Goal: Task Accomplishment & Management: Manage account settings

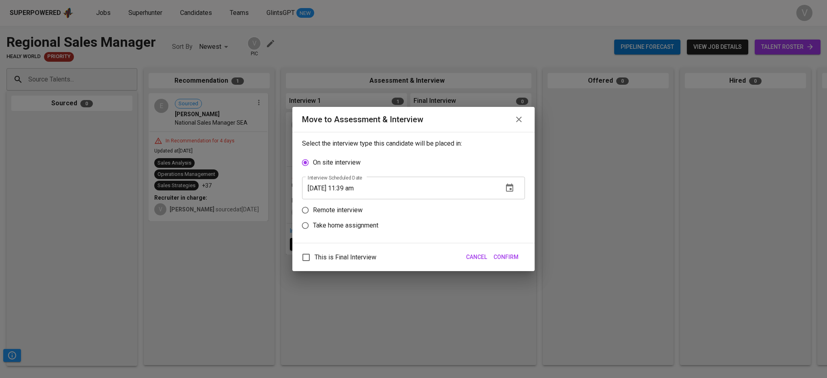
click at [327, 212] on p "Remote interview" at bounding box center [338, 210] width 50 height 10
click at [313, 212] on input "Remote interview" at bounding box center [305, 210] width 15 height 15
radio input "true"
click at [505, 205] on icon "button" at bounding box center [510, 204] width 10 height 10
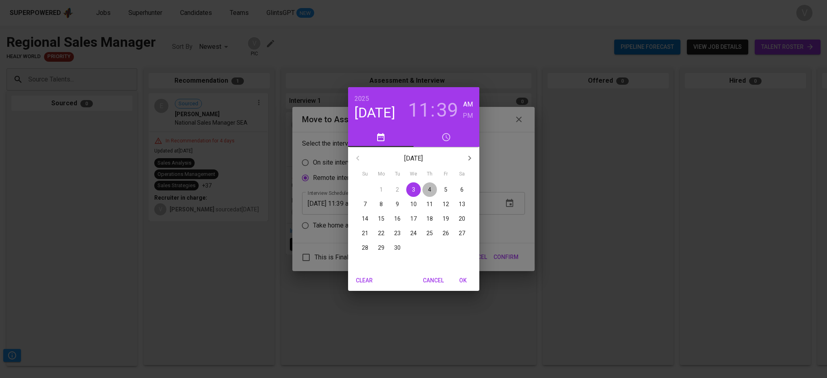
click at [432, 191] on span "4" at bounding box center [429, 190] width 15 height 8
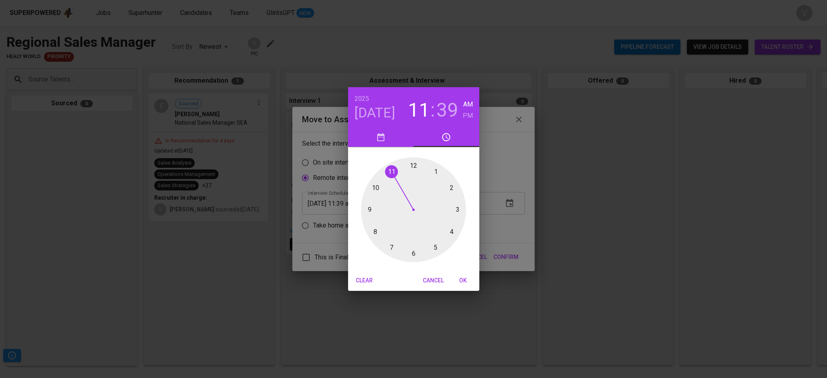
click at [413, 168] on div at bounding box center [413, 209] width 105 height 105
click at [410, 254] on div at bounding box center [413, 209] width 105 height 105
type input "09/04/2025 12:31 am"
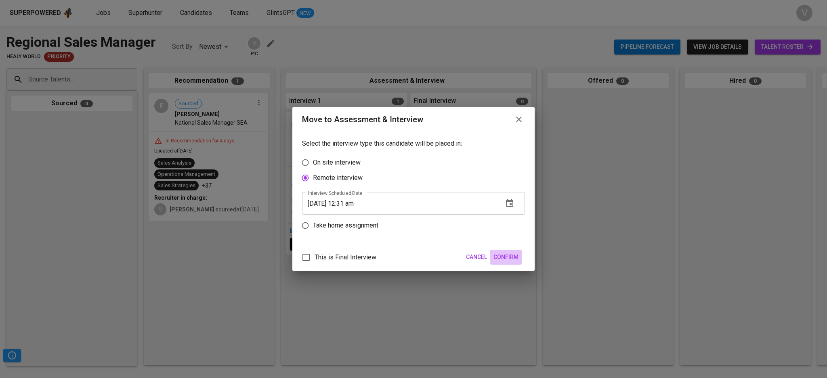
click at [495, 255] on span "Confirm" at bounding box center [505, 257] width 25 height 10
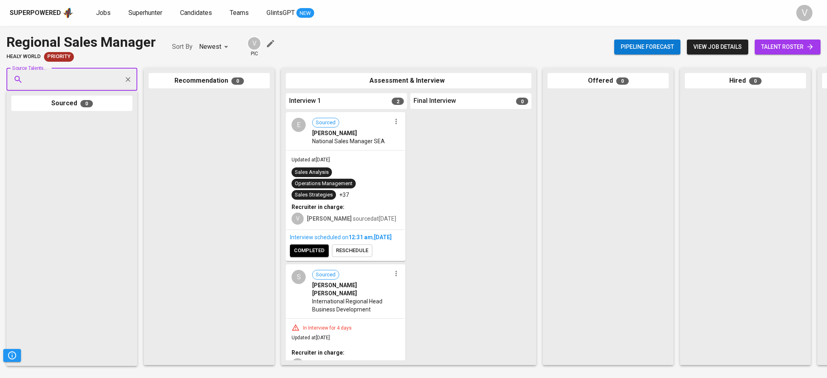
scroll to position [36, 0]
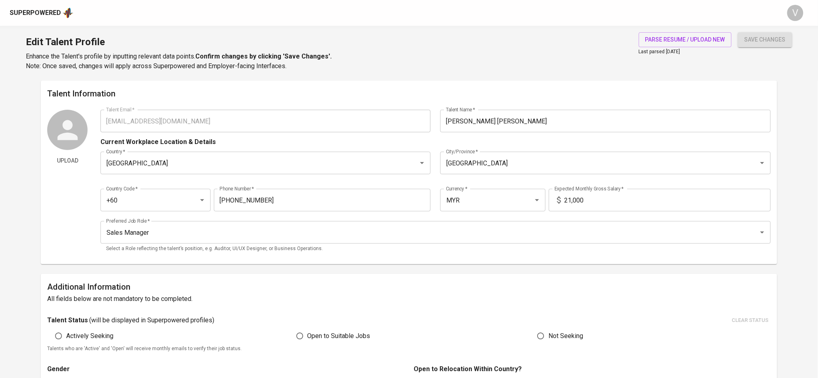
click at [55, 18] on div "Superpowered" at bounding box center [42, 13] width 64 height 12
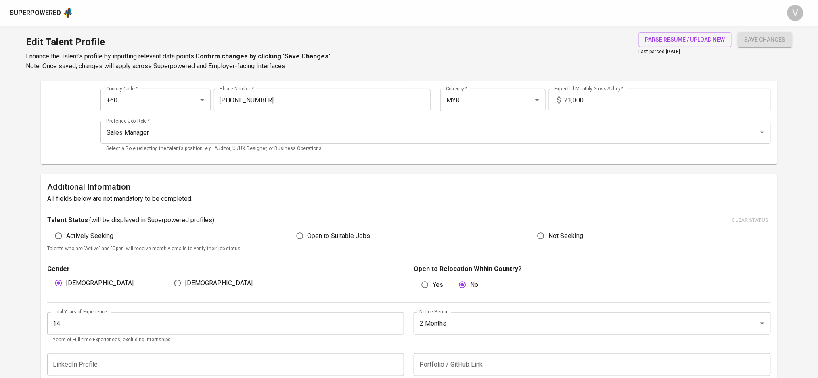
scroll to position [215, 0]
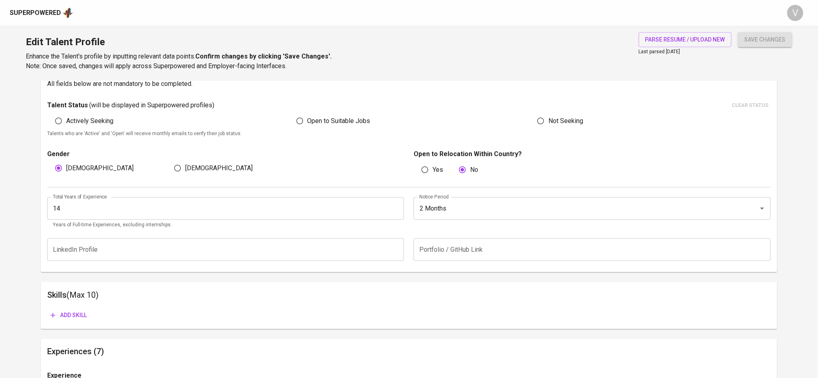
click at [49, 15] on div "Superpowered" at bounding box center [35, 12] width 51 height 9
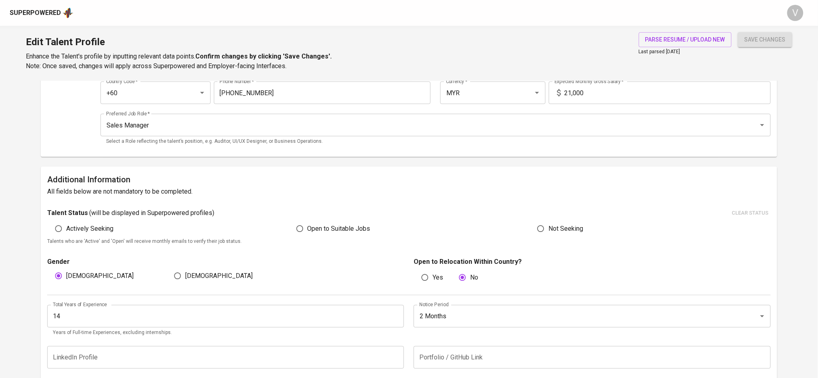
scroll to position [0, 0]
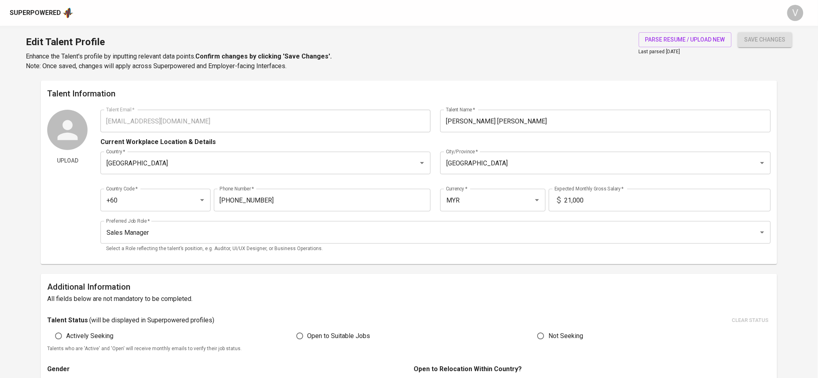
click at [44, 10] on div "Superpowered" at bounding box center [35, 12] width 51 height 9
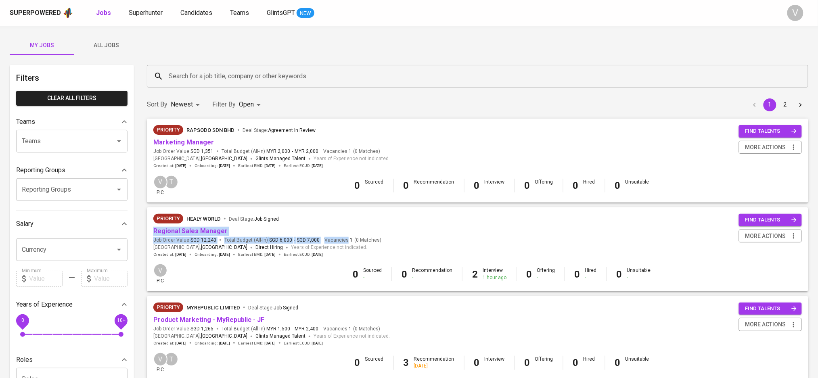
drag, startPoint x: 369, startPoint y: 220, endPoint x: 361, endPoint y: 258, distance: 37.9
click at [361, 258] on div "Priority Healy World Deal Stage : Job Signed Regional Sales Manager Job Order V…" at bounding box center [267, 236] width 228 height 44
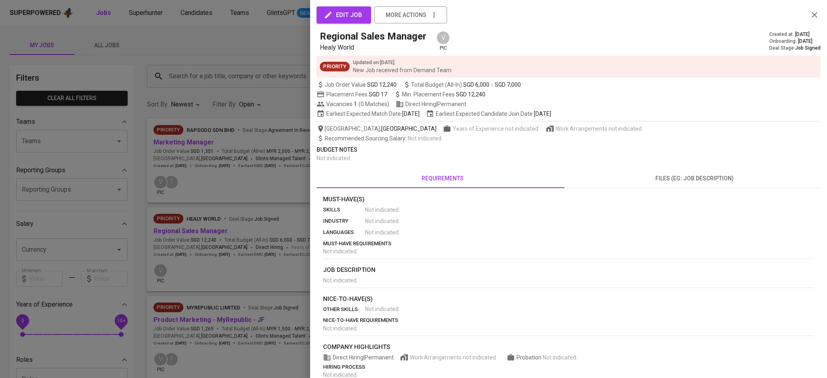
click at [255, 214] on div at bounding box center [413, 189] width 827 height 378
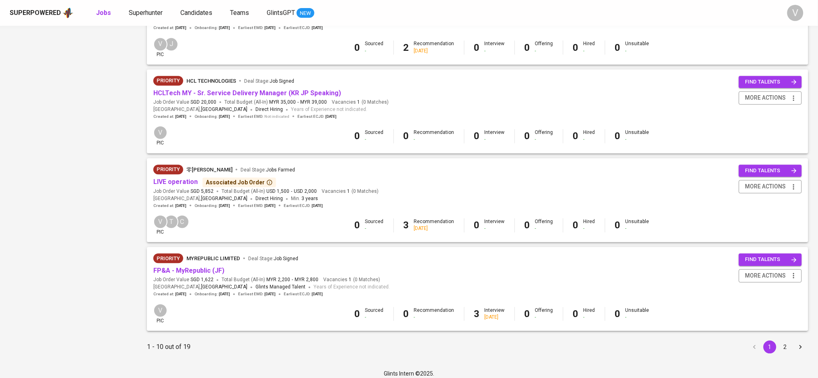
scroll to position [683, 0]
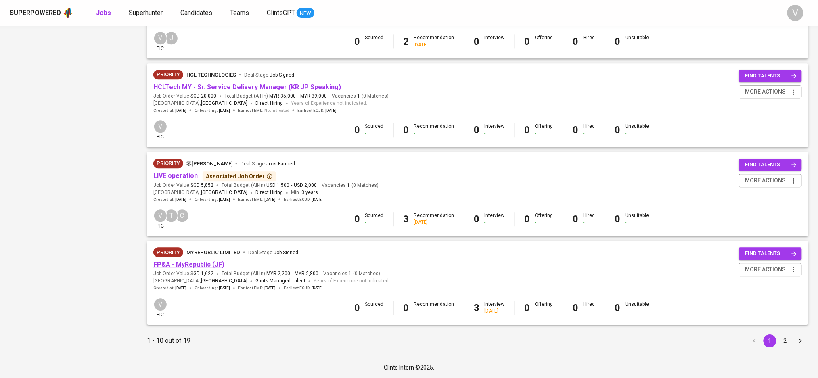
click at [211, 265] on link "FP&A - MyRepublic (JF)" at bounding box center [188, 265] width 71 height 8
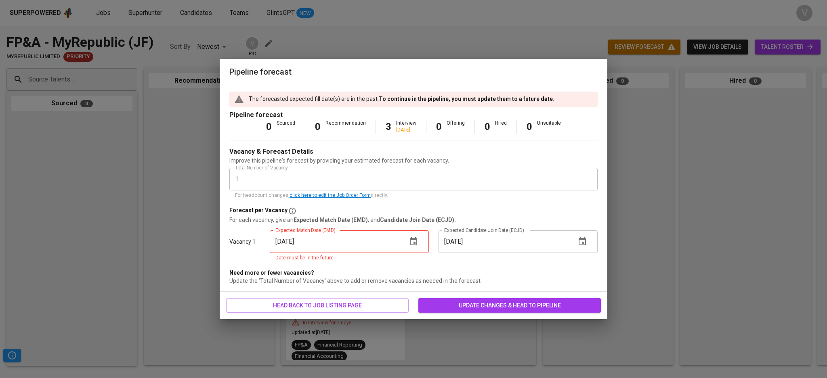
click at [412, 241] on icon "button" at bounding box center [414, 242] width 10 height 10
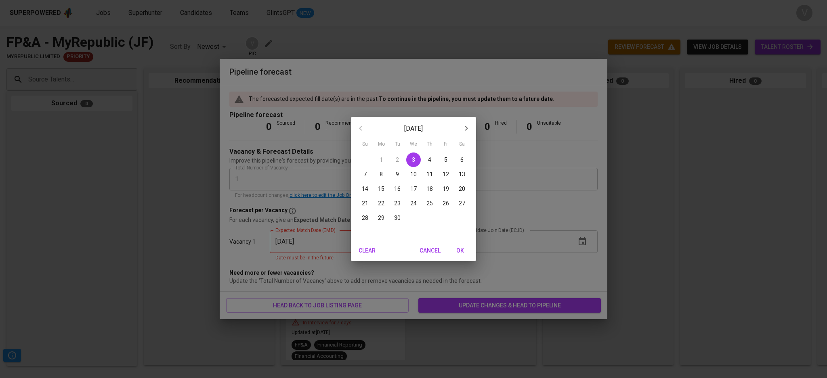
drag, startPoint x: 402, startPoint y: 212, endPoint x: 398, endPoint y: 216, distance: 6.0
click at [401, 212] on div "30" at bounding box center [397, 218] width 16 height 15
type input "09/30/2025"
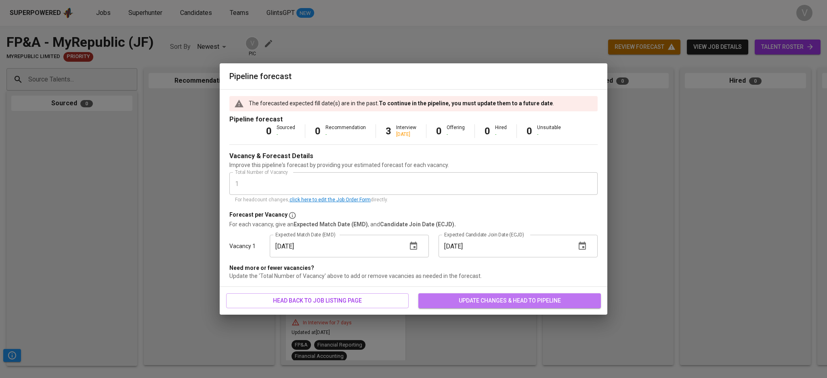
click at [456, 304] on span "update changes & head to pipeline" at bounding box center [510, 301] width 170 height 10
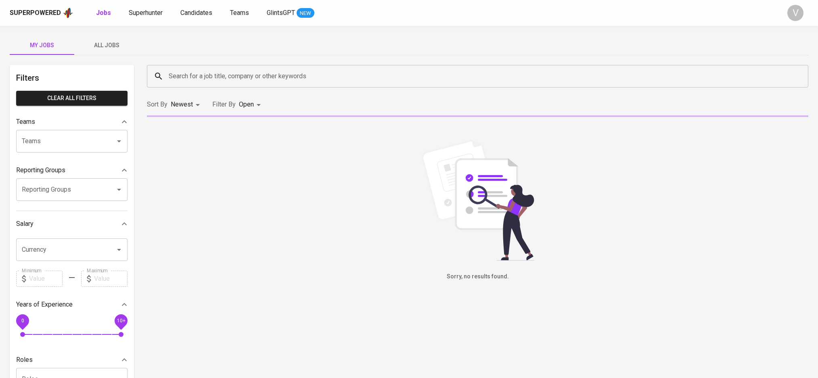
click at [227, 74] on input "Search for a job title, company or other keywords" at bounding box center [480, 76] width 626 height 15
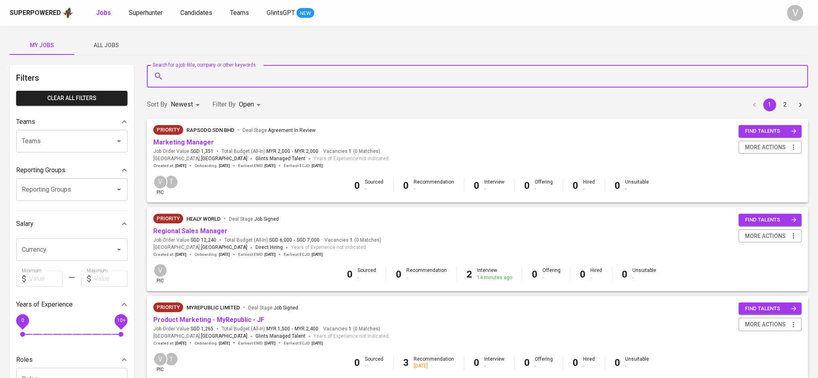
click at [211, 71] on input "Search for a job title, company or other keywords" at bounding box center [480, 76] width 626 height 15
paste input "stevechanfly@gmail.com"
type input "stevechanfly@gmail.com"
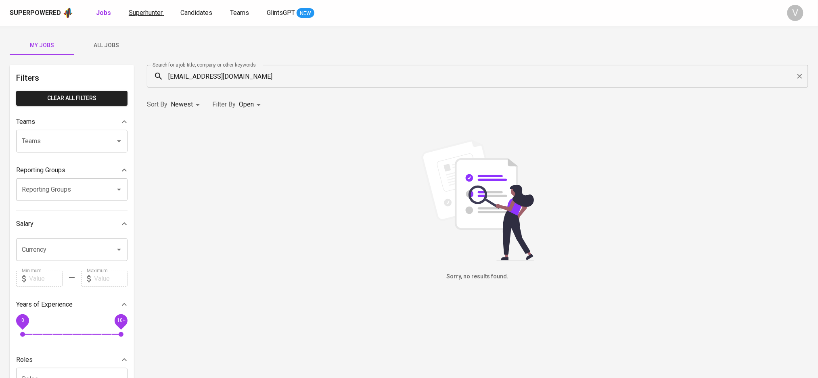
click at [137, 13] on span "Superhunter" at bounding box center [146, 13] width 34 height 8
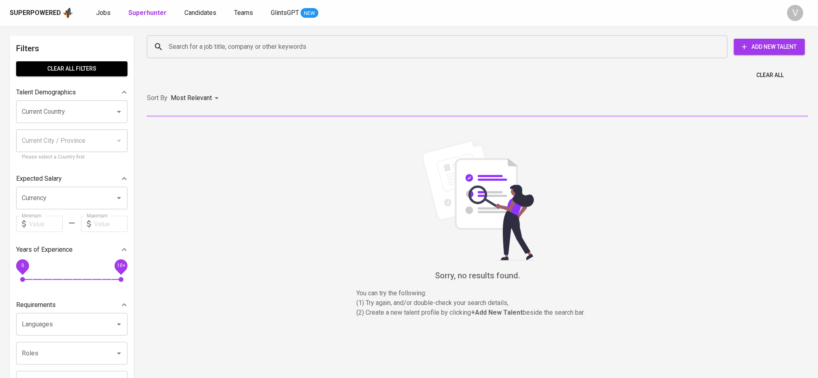
click at [225, 47] on input "Search for a job title, company or other keywords" at bounding box center [439, 46] width 545 height 15
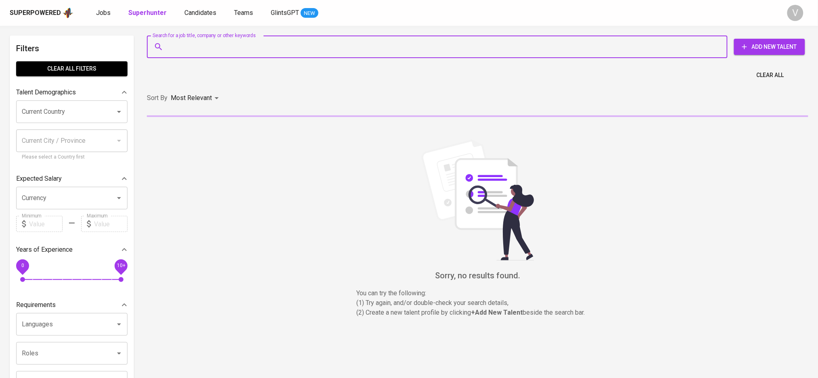
paste input "stevechanfly@gmail.com"
type input "stevechanfly@gmail.com"
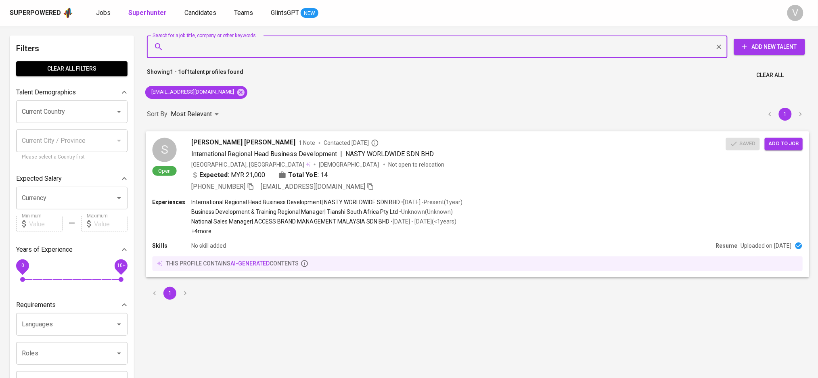
click at [231, 142] on span "Steve Chan Kai Toong" at bounding box center [243, 143] width 105 height 10
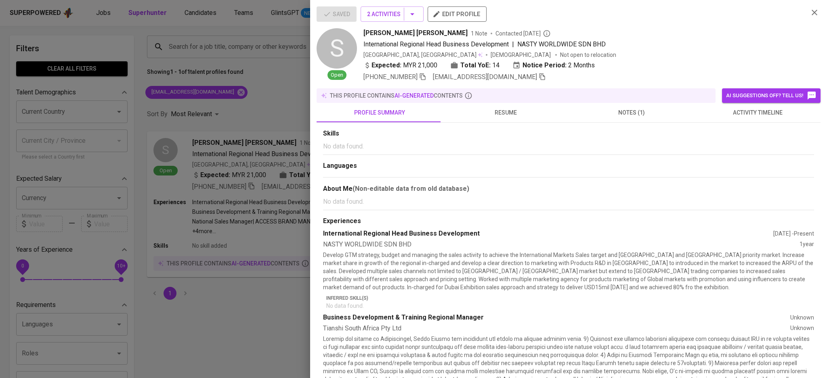
click at [810, 18] on div "Saved 2 Activities edit profile S Open Steve Chan Kai Toong 1 Note Contacted 5 …" at bounding box center [569, 43] width 504 height 75
click at [809, 15] on icon "button" at bounding box center [814, 13] width 10 height 10
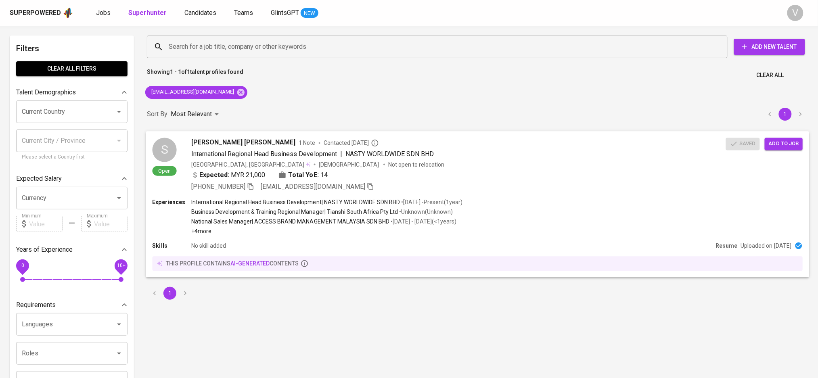
click at [773, 139] on span "Add to job" at bounding box center [784, 143] width 30 height 9
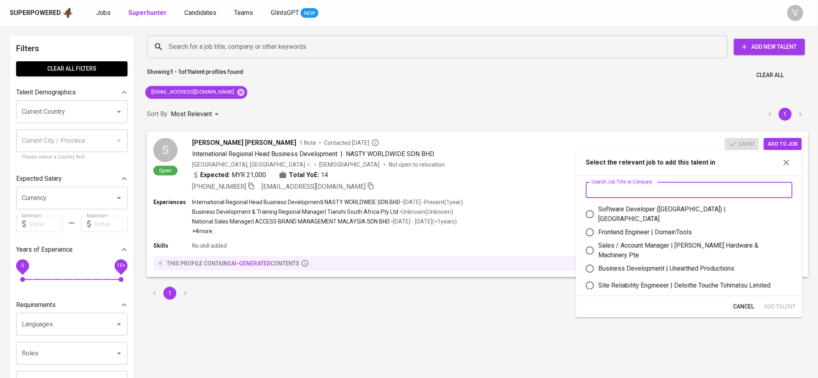
click at [648, 196] on input "text" at bounding box center [689, 190] width 207 height 16
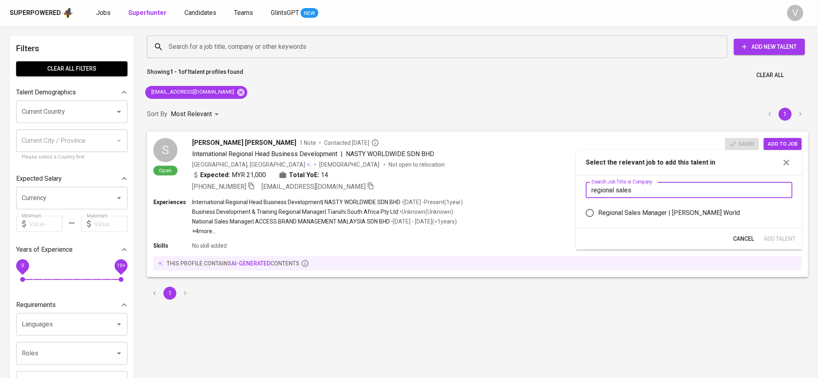
type input "regional sales"
drag, startPoint x: 654, startPoint y: 212, endPoint x: 659, endPoint y: 213, distance: 5.3
click at [655, 213] on div "Regional Sales Manager | Healy World" at bounding box center [670, 213] width 142 height 10
click at [599, 213] on input "Regional Sales Manager | Healy World" at bounding box center [590, 213] width 17 height 17
radio input "true"
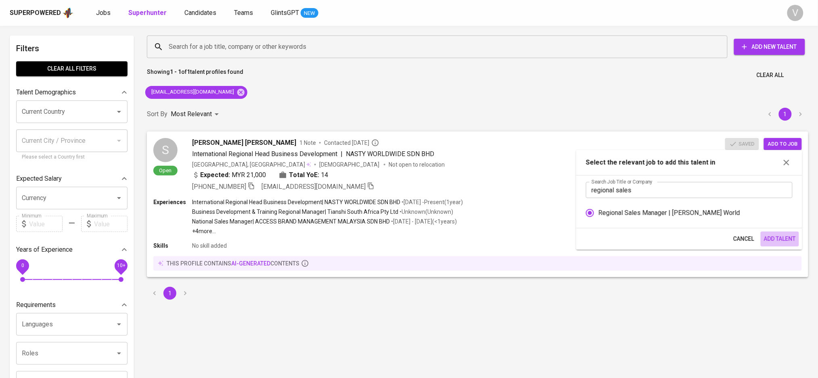
click at [769, 239] on span "Add Talent" at bounding box center [780, 239] width 32 height 10
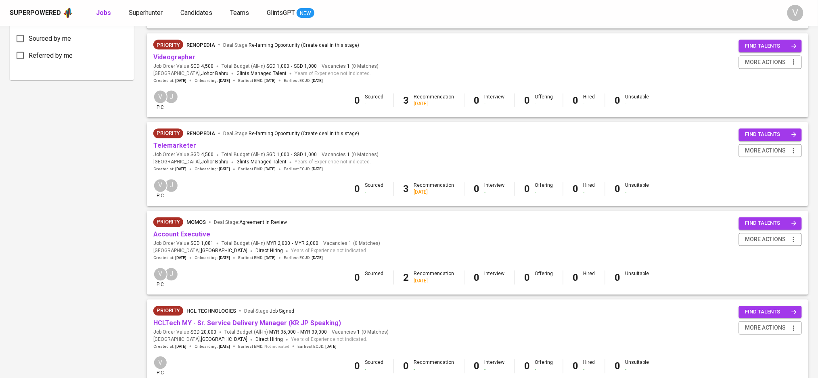
scroll to position [377, 0]
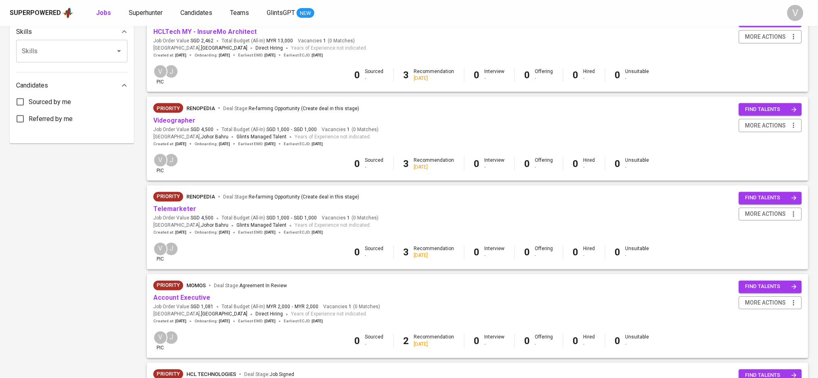
click at [470, 224] on div "Priority renopedia Deal Stage : Re-farming Opportunity (Create deal in this sta…" at bounding box center [477, 214] width 649 height 44
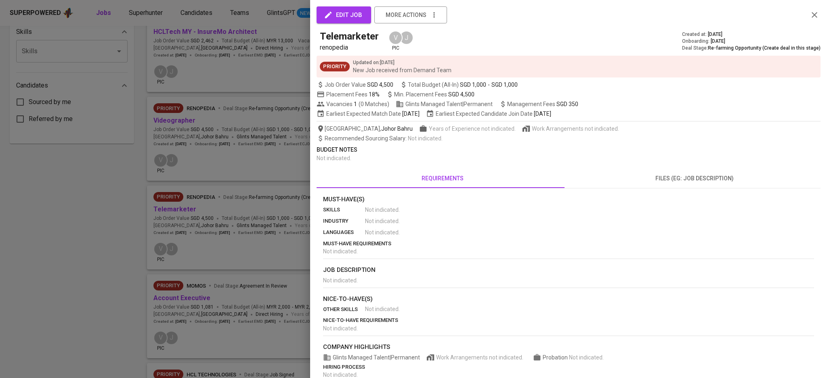
click at [259, 243] on div at bounding box center [413, 189] width 827 height 378
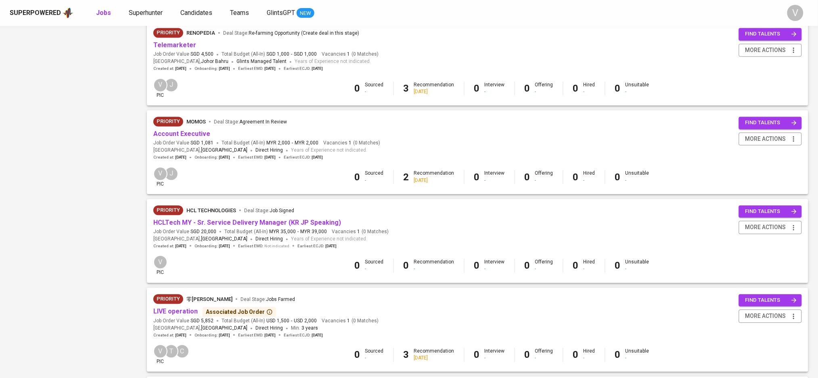
scroll to position [522, 0]
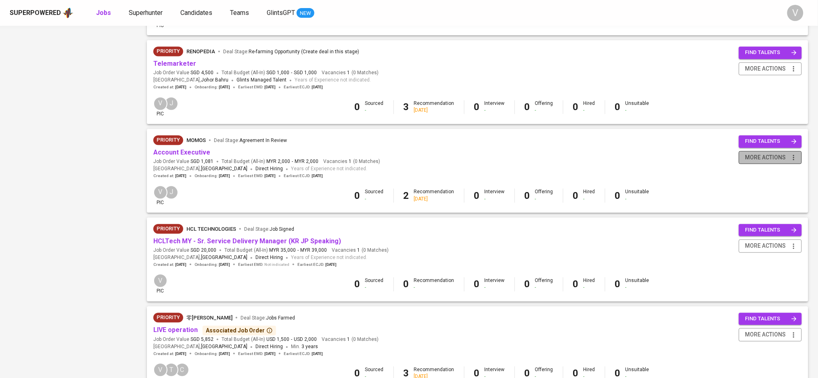
click at [773, 163] on span "more actions" at bounding box center [766, 158] width 41 height 10
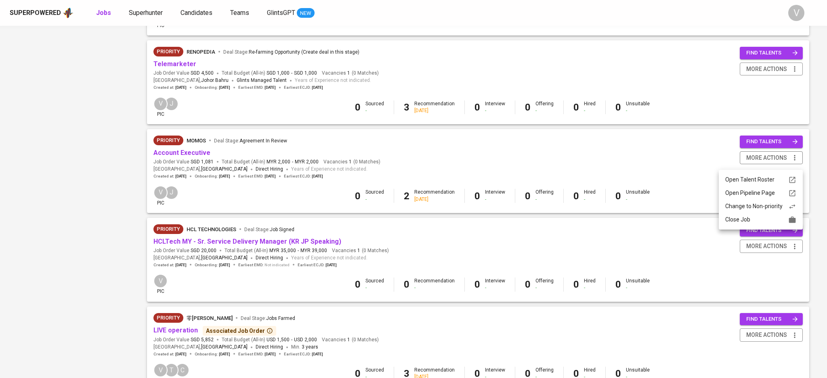
click at [737, 205] on div "Change to Non-priority" at bounding box center [760, 206] width 71 height 8
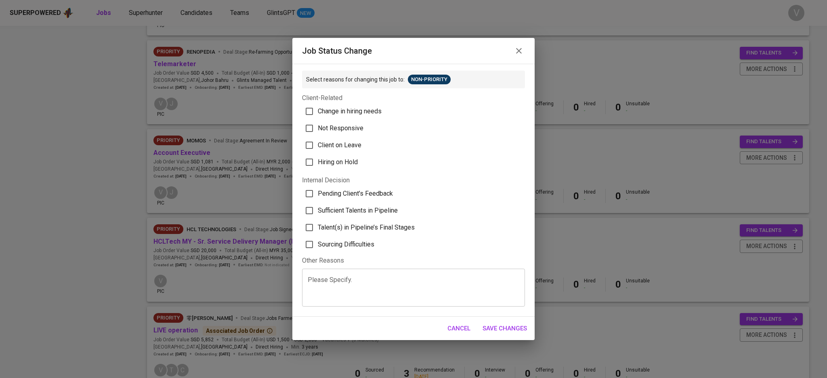
click at [338, 131] on span "Not Responsive" at bounding box center [341, 129] width 46 height 10
click at [318, 131] on input "Not Responsive" at bounding box center [309, 128] width 17 height 17
checkbox input "true"
click at [507, 333] on span "Save Changes" at bounding box center [504, 328] width 44 height 10
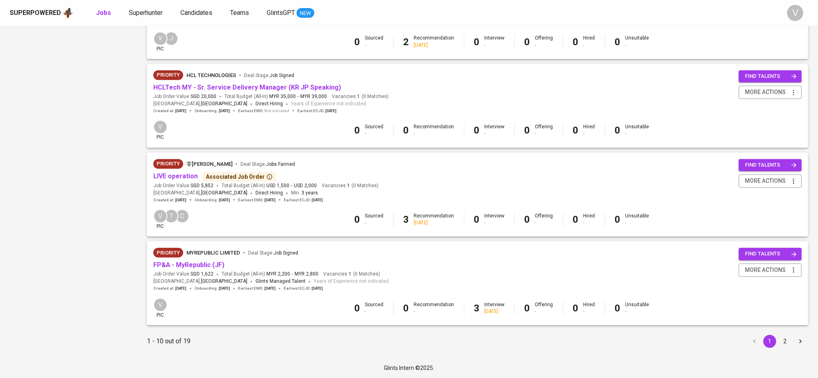
scroll to position [683, 0]
click at [788, 338] on button "2" at bounding box center [785, 341] width 13 height 13
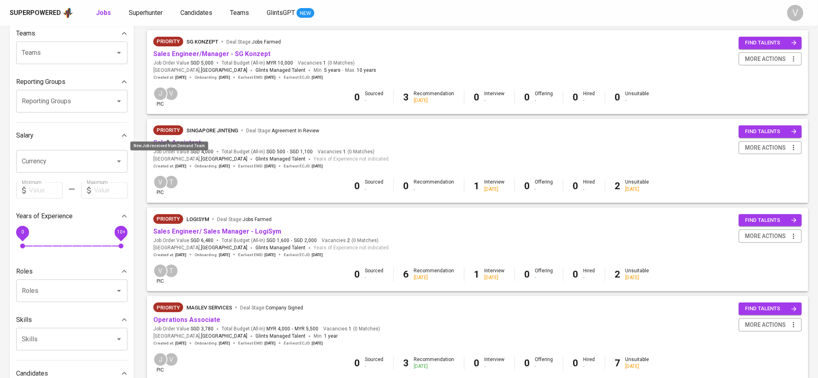
scroll to position [107, 0]
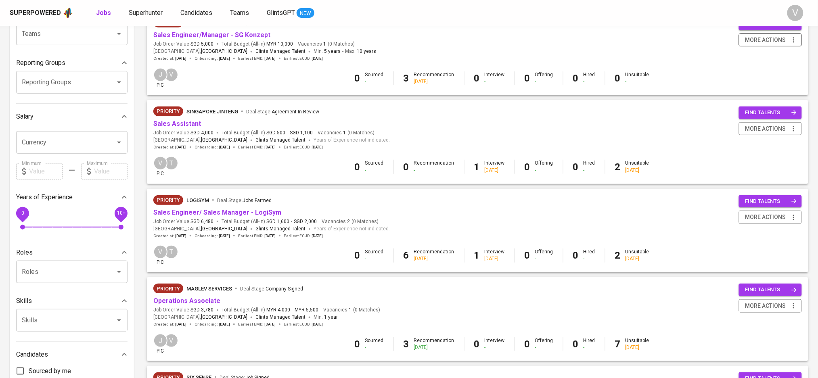
click at [774, 38] on span "more actions" at bounding box center [766, 40] width 41 height 10
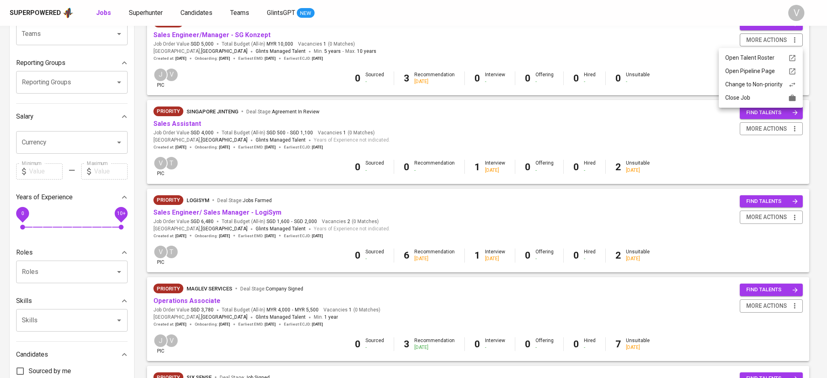
click at [743, 85] on div "Change to Non-priority" at bounding box center [760, 84] width 71 height 8
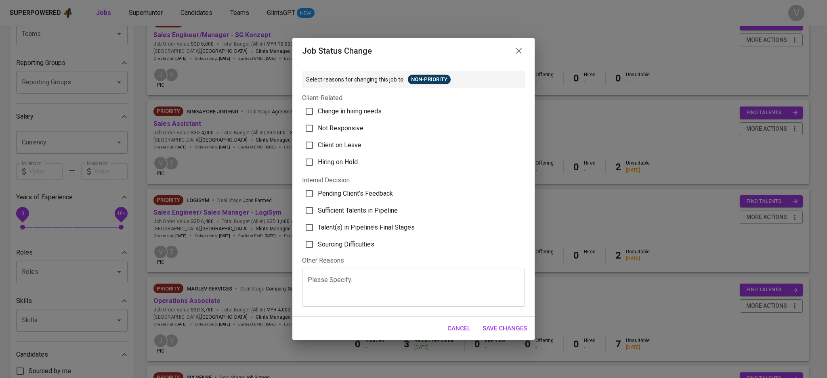
click at [329, 126] on span "Not Responsive" at bounding box center [341, 129] width 46 height 10
click at [318, 126] on input "Not Responsive" at bounding box center [309, 128] width 17 height 17
checkbox input "true"
click at [497, 332] on span "Save Changes" at bounding box center [504, 328] width 44 height 10
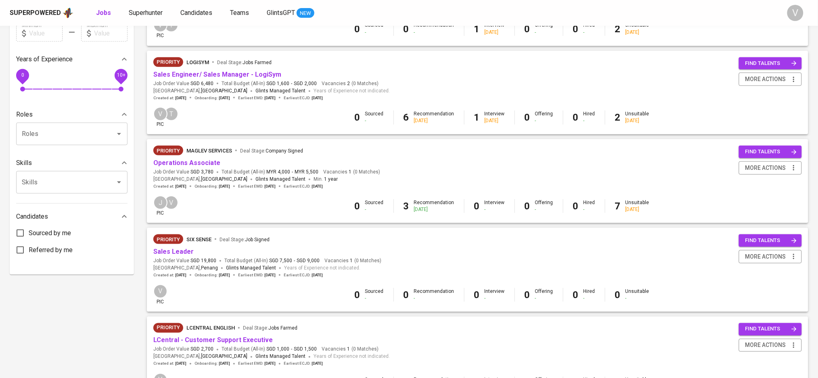
scroll to position [270, 0]
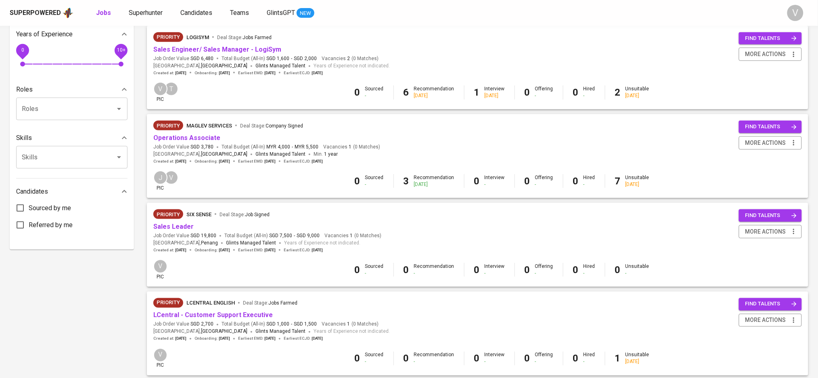
click at [443, 228] on div "Priority Six Sense Deal Stage : Job Signed Sales Leader Job Order Value SGD 19,…" at bounding box center [477, 232] width 649 height 44
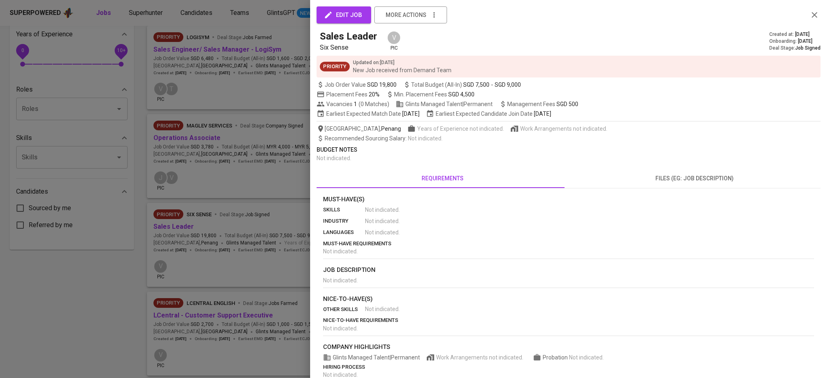
drag, startPoint x: 256, startPoint y: 198, endPoint x: 252, endPoint y: 186, distance: 12.6
click at [256, 194] on div at bounding box center [413, 189] width 827 height 378
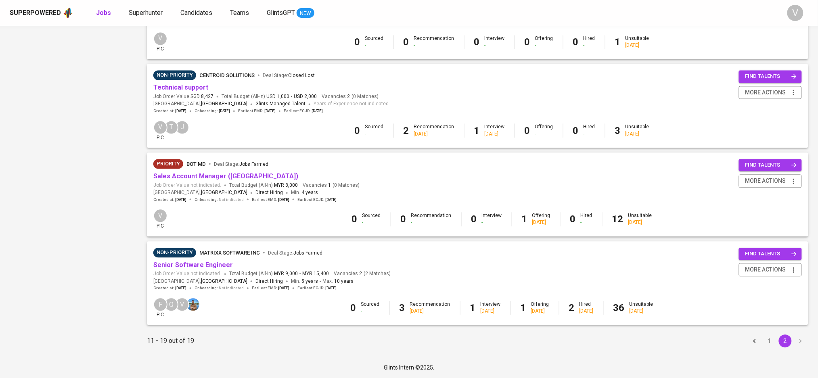
scroll to position [593, 0]
click at [773, 338] on button "1" at bounding box center [770, 341] width 13 height 13
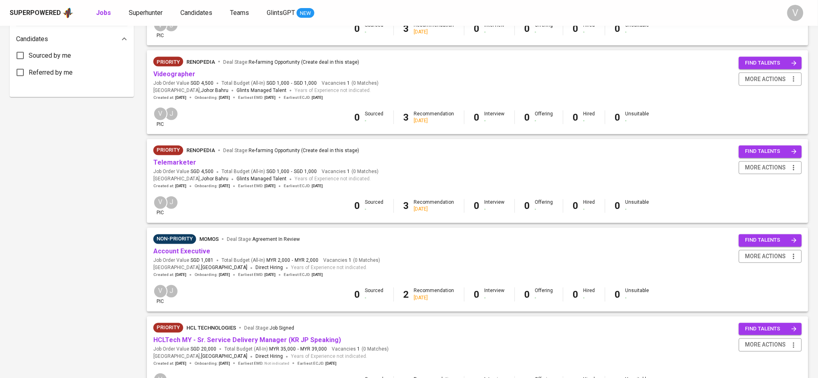
scroll to position [430, 0]
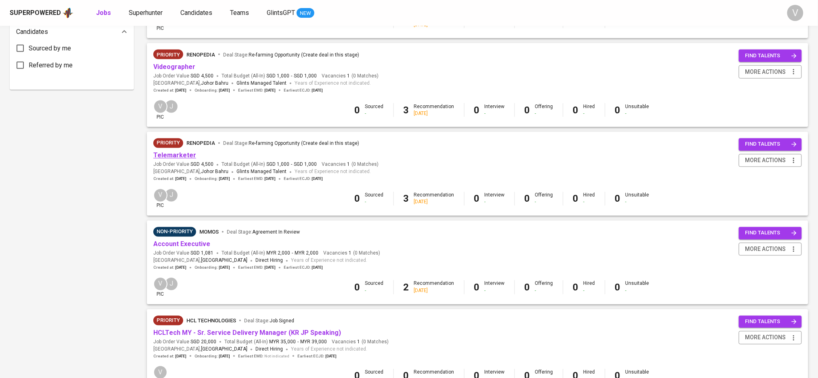
click at [184, 159] on link "Telemarketer" at bounding box center [174, 156] width 43 height 8
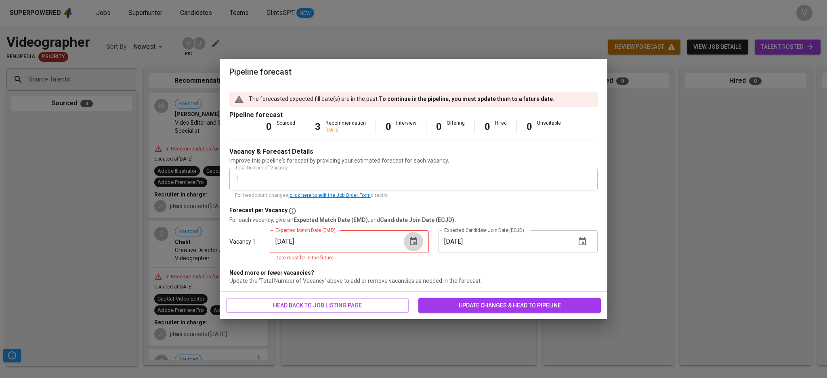
click at [414, 244] on icon "button" at bounding box center [414, 242] width 10 height 10
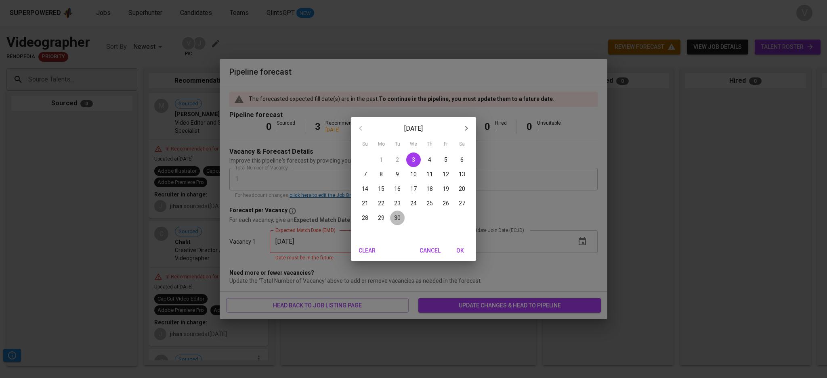
click at [398, 217] on p "30" at bounding box center [397, 218] width 6 height 8
type input "[DATE]"
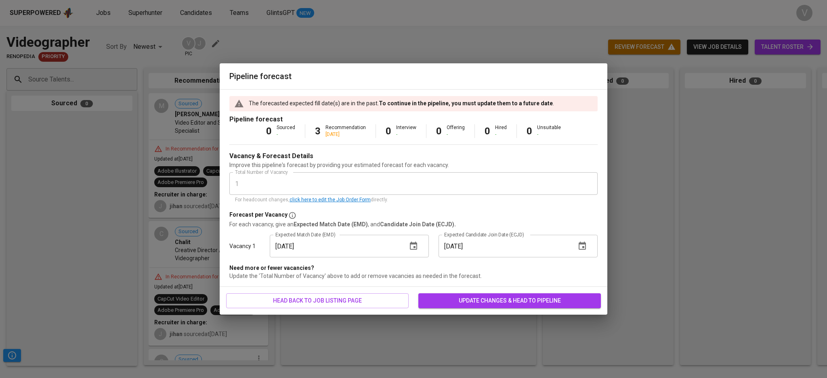
click at [532, 298] on span "update changes & head to pipeline" at bounding box center [510, 301] width 170 height 10
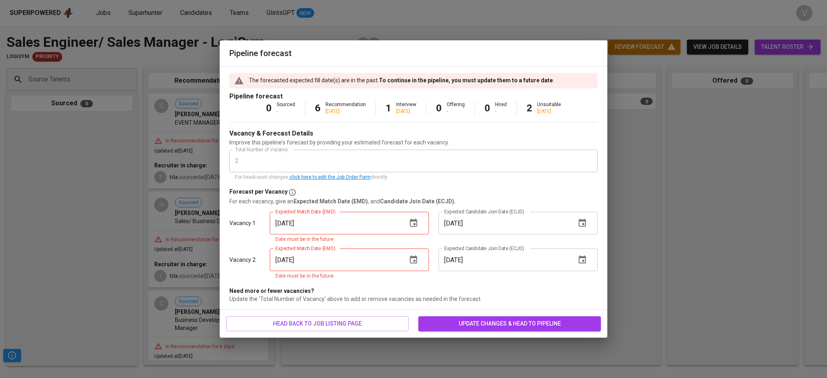
click at [593, 323] on span "update changes & head to pipeline" at bounding box center [510, 324] width 170 height 10
click at [411, 222] on icon "button" at bounding box center [413, 223] width 7 height 8
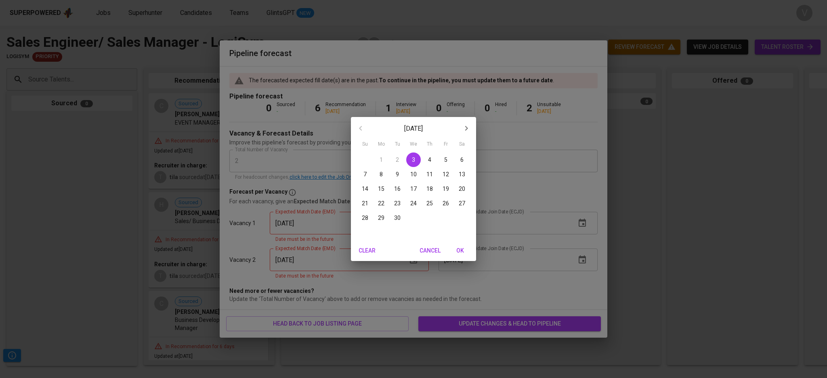
click at [396, 212] on button "30" at bounding box center [397, 218] width 15 height 15
type input "09/30/2025"
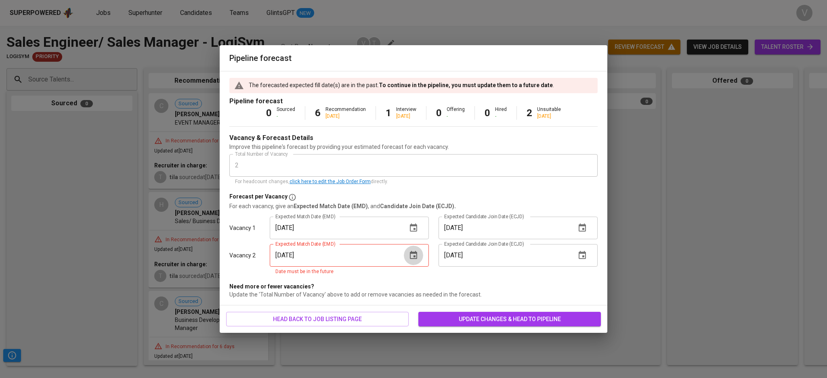
click at [419, 258] on button "button" at bounding box center [413, 255] width 19 height 19
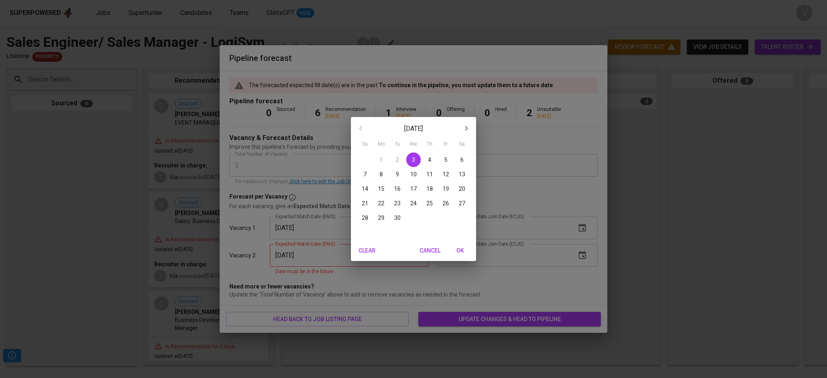
drag, startPoint x: 395, startPoint y: 215, endPoint x: 435, endPoint y: 233, distance: 43.6
click at [397, 216] on p "30" at bounding box center [397, 218] width 6 height 8
type input "09/30/2025"
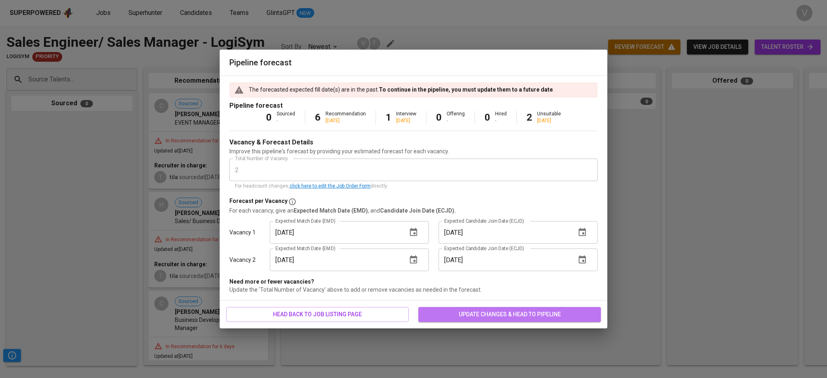
click at [593, 317] on span "update changes & head to pipeline" at bounding box center [510, 315] width 170 height 10
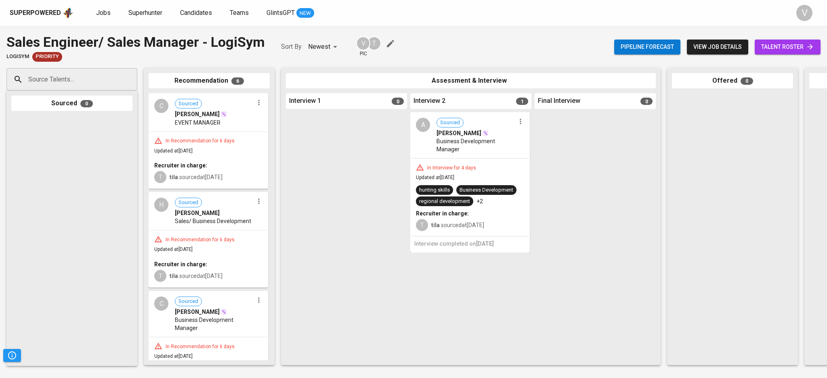
click at [386, 42] on icon "button" at bounding box center [391, 44] width 10 height 10
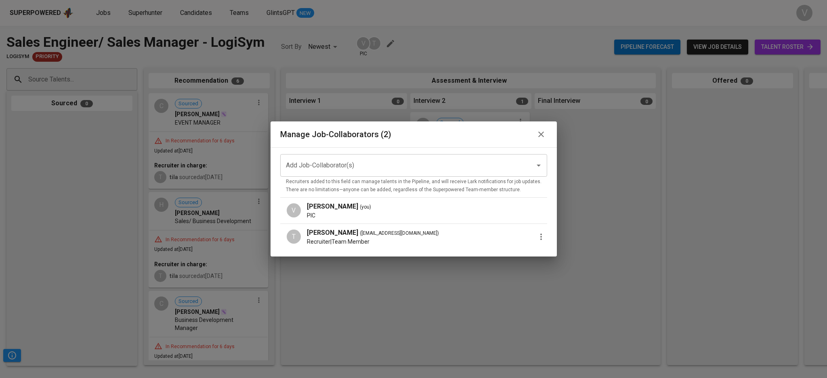
click at [397, 166] on input "Add Job-Collaborator(s)" at bounding box center [402, 165] width 237 height 15
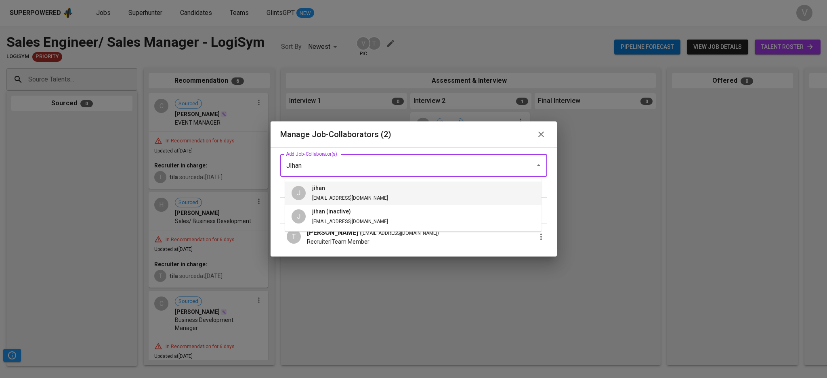
click at [354, 182] on li "J jihan jihan@glints.com" at bounding box center [413, 193] width 256 height 23
type input "JIhan"
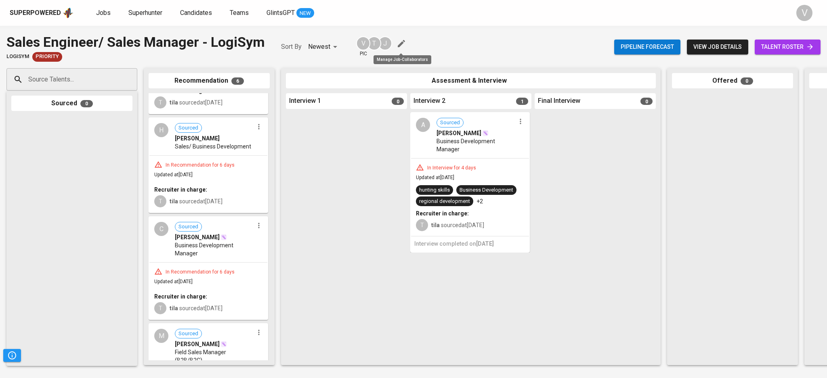
scroll to position [107, 0]
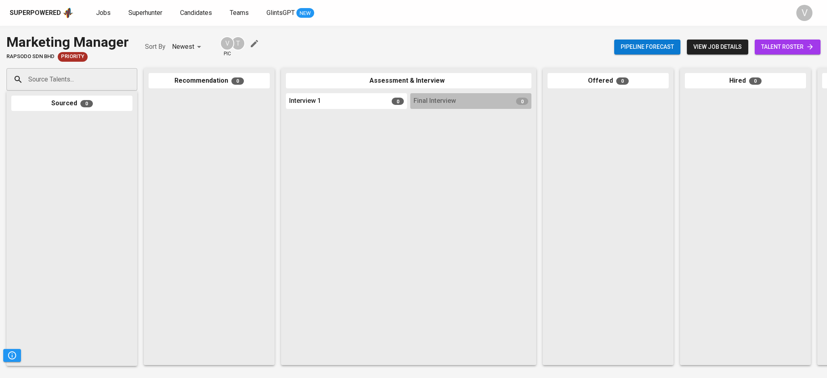
click at [190, 283] on div at bounding box center [209, 226] width 121 height 267
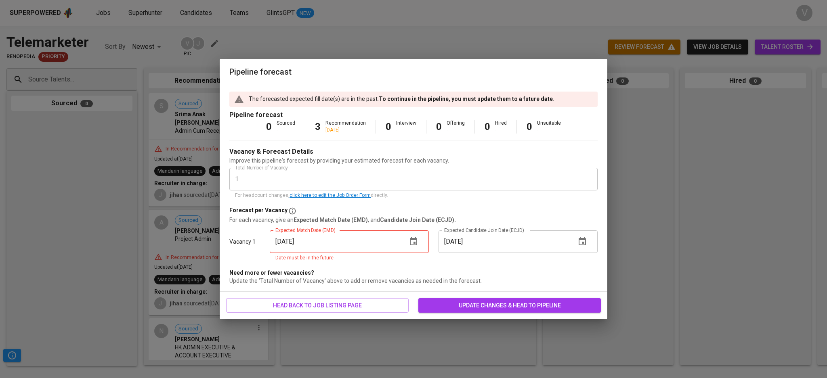
click at [409, 246] on icon "button" at bounding box center [414, 242] width 10 height 10
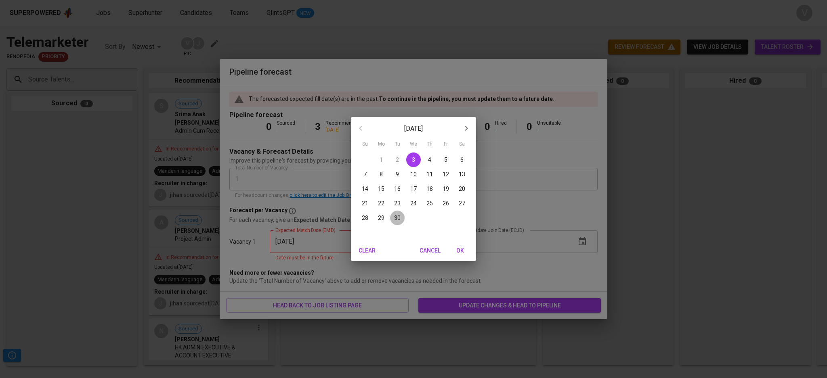
click at [397, 222] on p "30" at bounding box center [397, 218] width 6 height 8
type input "09/30/2025"
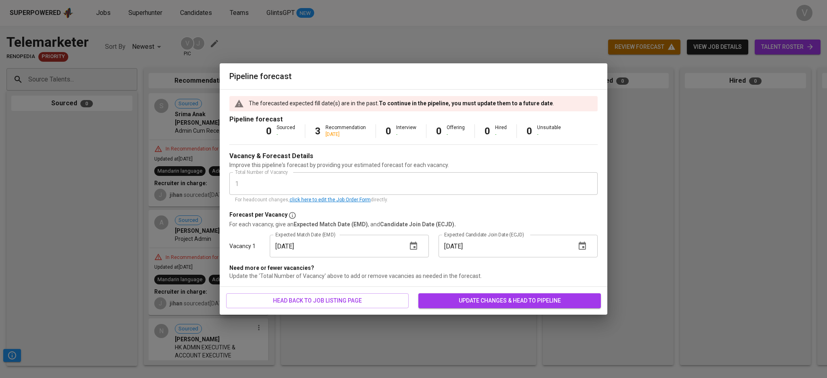
drag, startPoint x: 479, startPoint y: 303, endPoint x: 467, endPoint y: 290, distance: 17.7
click at [479, 302] on span "update changes & head to pipeline" at bounding box center [510, 301] width 170 height 10
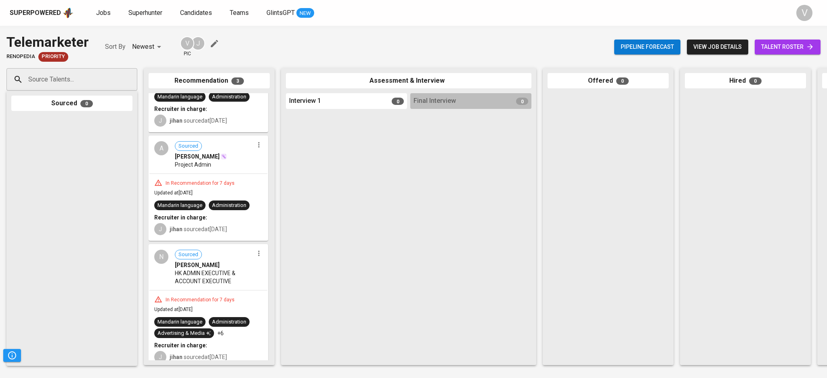
scroll to position [86, 0]
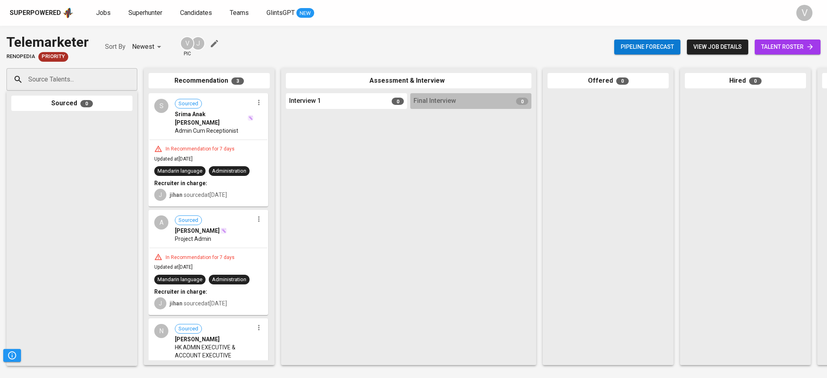
scroll to position [86, 0]
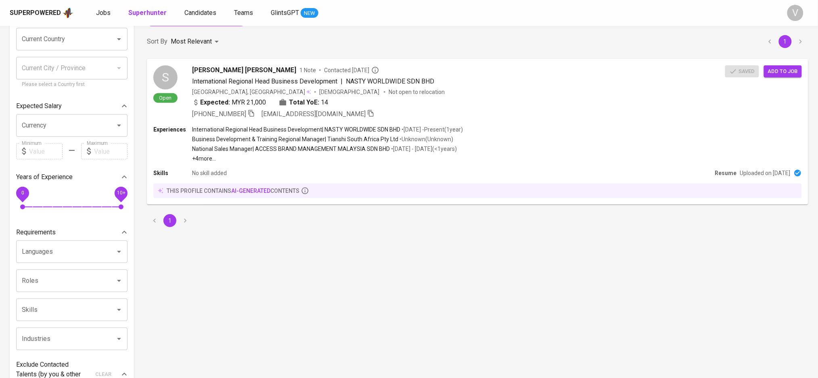
scroll to position [54, 0]
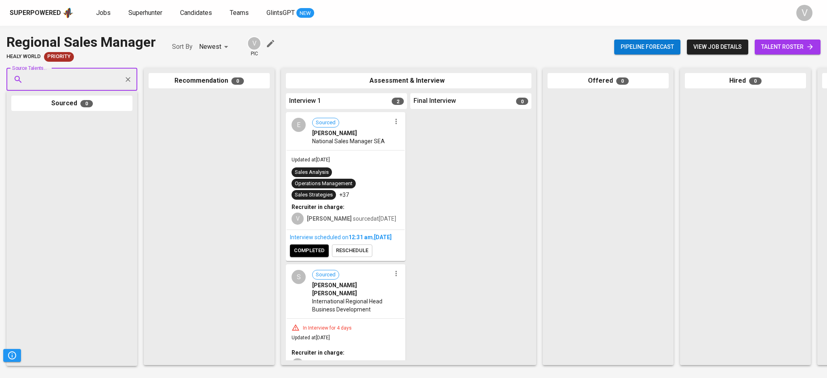
scroll to position [36, 0]
